Goal: Task Accomplishment & Management: Manage account settings

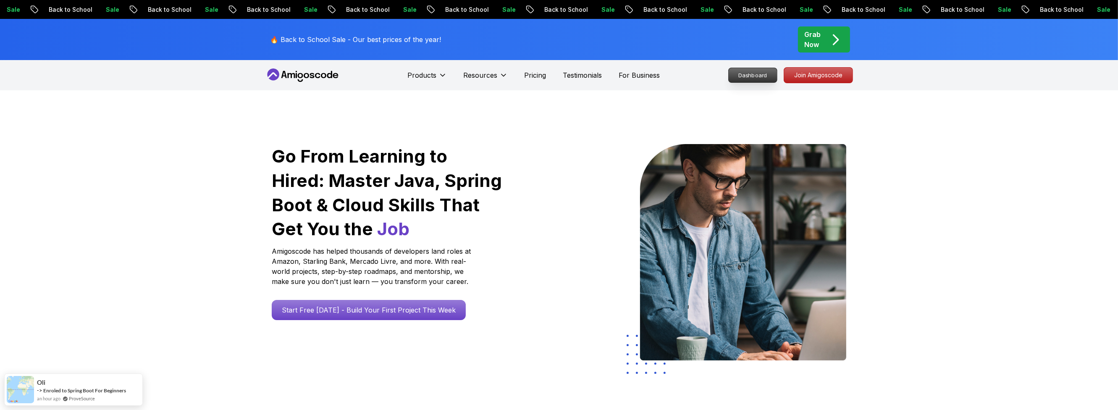
click at [749, 77] on p "Dashboard" at bounding box center [753, 75] width 48 height 14
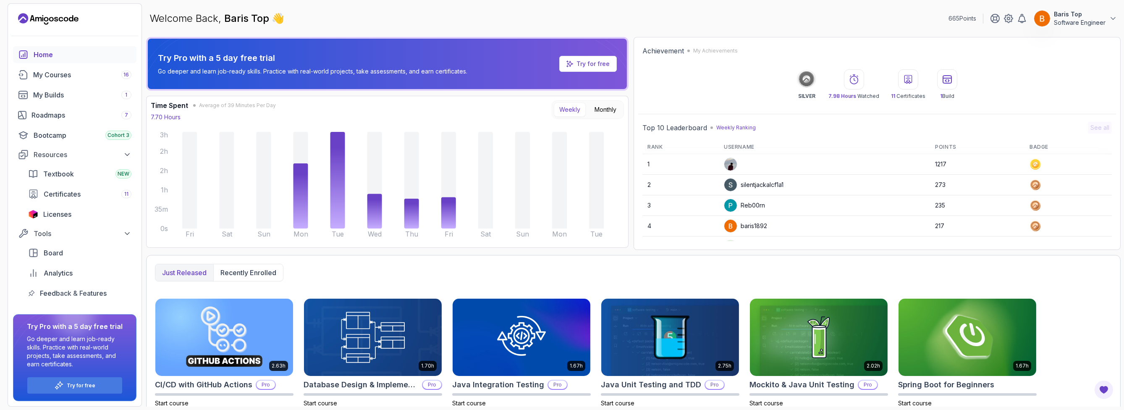
click at [1063, 21] on p "Software Engineer" at bounding box center [1080, 22] width 52 height 8
click at [262, 59] on p "Try Pro with a 5 day free trial" at bounding box center [312, 58] width 309 height 12
click at [1097, 24] on p "Software Engineer" at bounding box center [1080, 22] width 52 height 8
click at [1067, 83] on link "Billing" at bounding box center [1067, 81] width 100 height 20
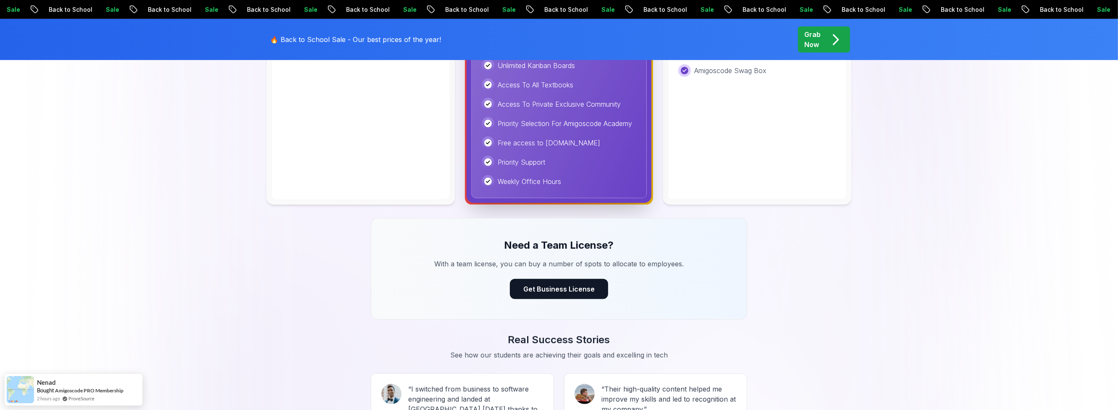
scroll to position [504, 0]
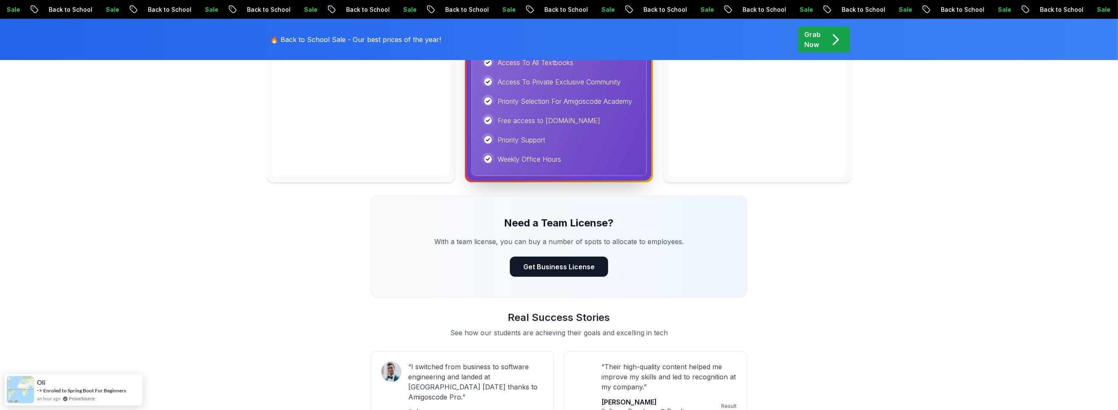
scroll to position [554, 0]
